Goal: Transaction & Acquisition: Purchase product/service

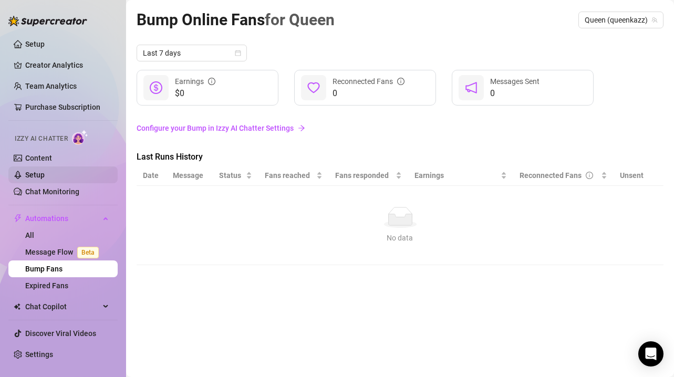
click at [45, 171] on link "Setup" at bounding box center [34, 175] width 19 height 8
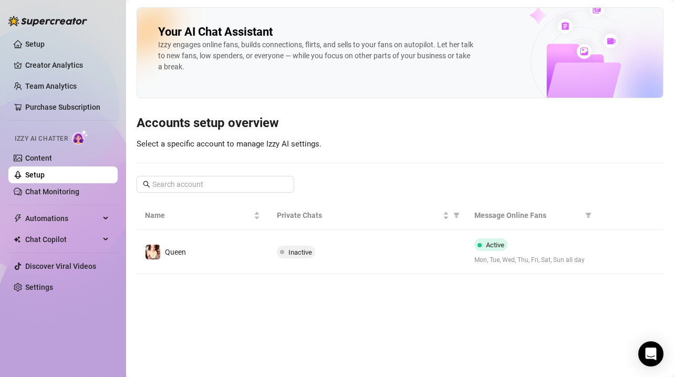
click at [389, 320] on main "Your AI Chat Assistant [PERSON_NAME] engages online fans, builds connections, f…" at bounding box center [400, 188] width 548 height 377
click at [52, 160] on link "Content" at bounding box center [38, 158] width 27 height 8
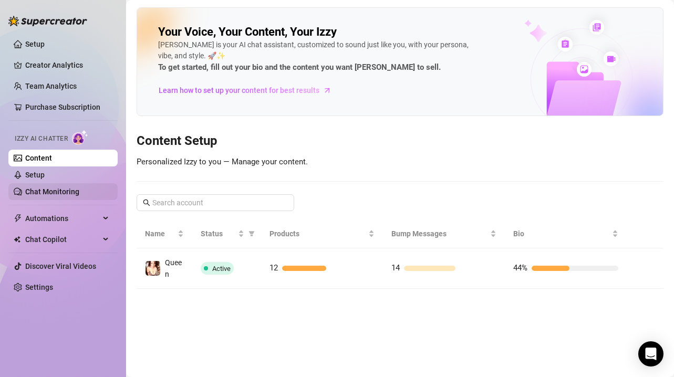
click at [75, 188] on link "Chat Monitoring" at bounding box center [52, 192] width 54 height 8
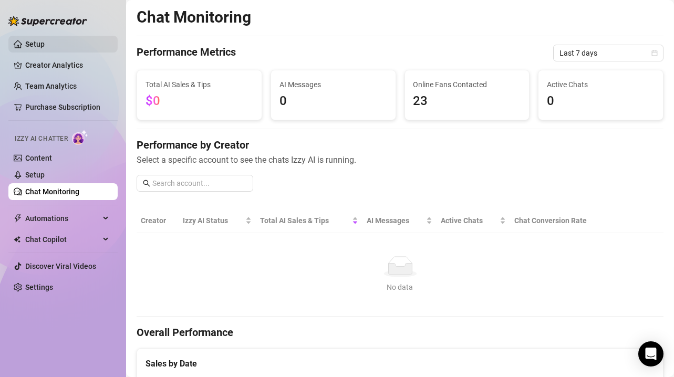
click at [45, 48] on link "Setup" at bounding box center [34, 44] width 19 height 8
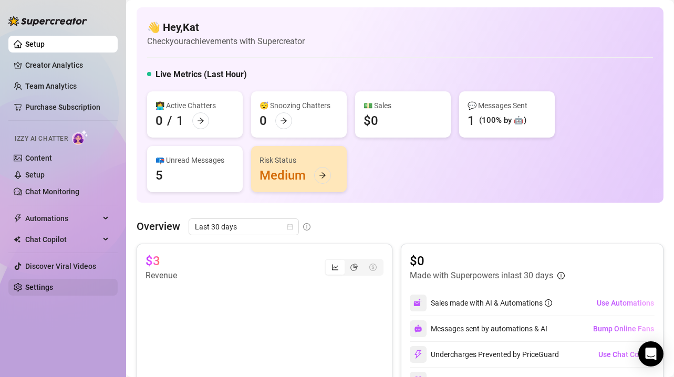
click at [53, 283] on link "Settings" at bounding box center [39, 287] width 28 height 8
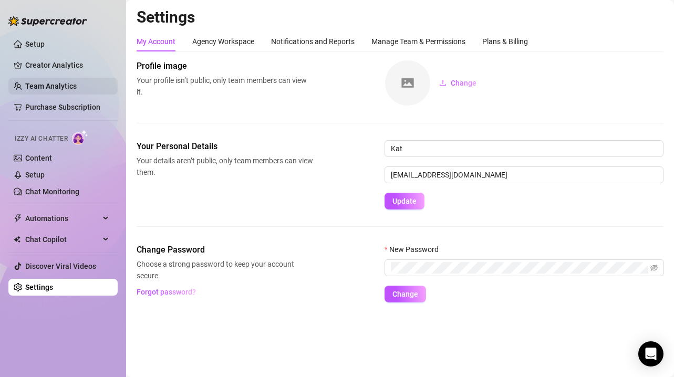
click at [47, 84] on link "Team Analytics" at bounding box center [50, 86] width 51 height 8
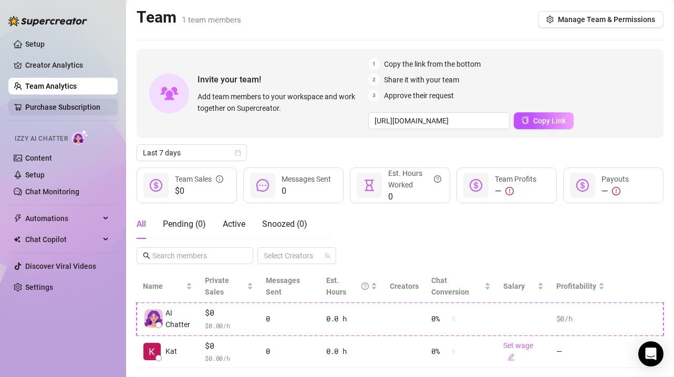
click at [59, 103] on link "Purchase Subscription" at bounding box center [62, 107] width 75 height 8
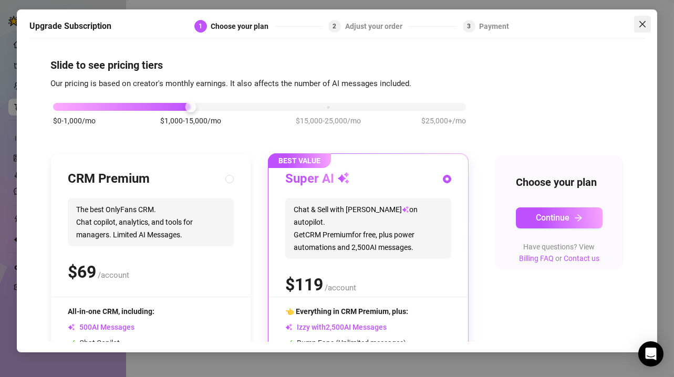
click at [642, 18] on button "Close" at bounding box center [642, 24] width 17 height 17
